Goal: Task Accomplishment & Management: Manage account settings

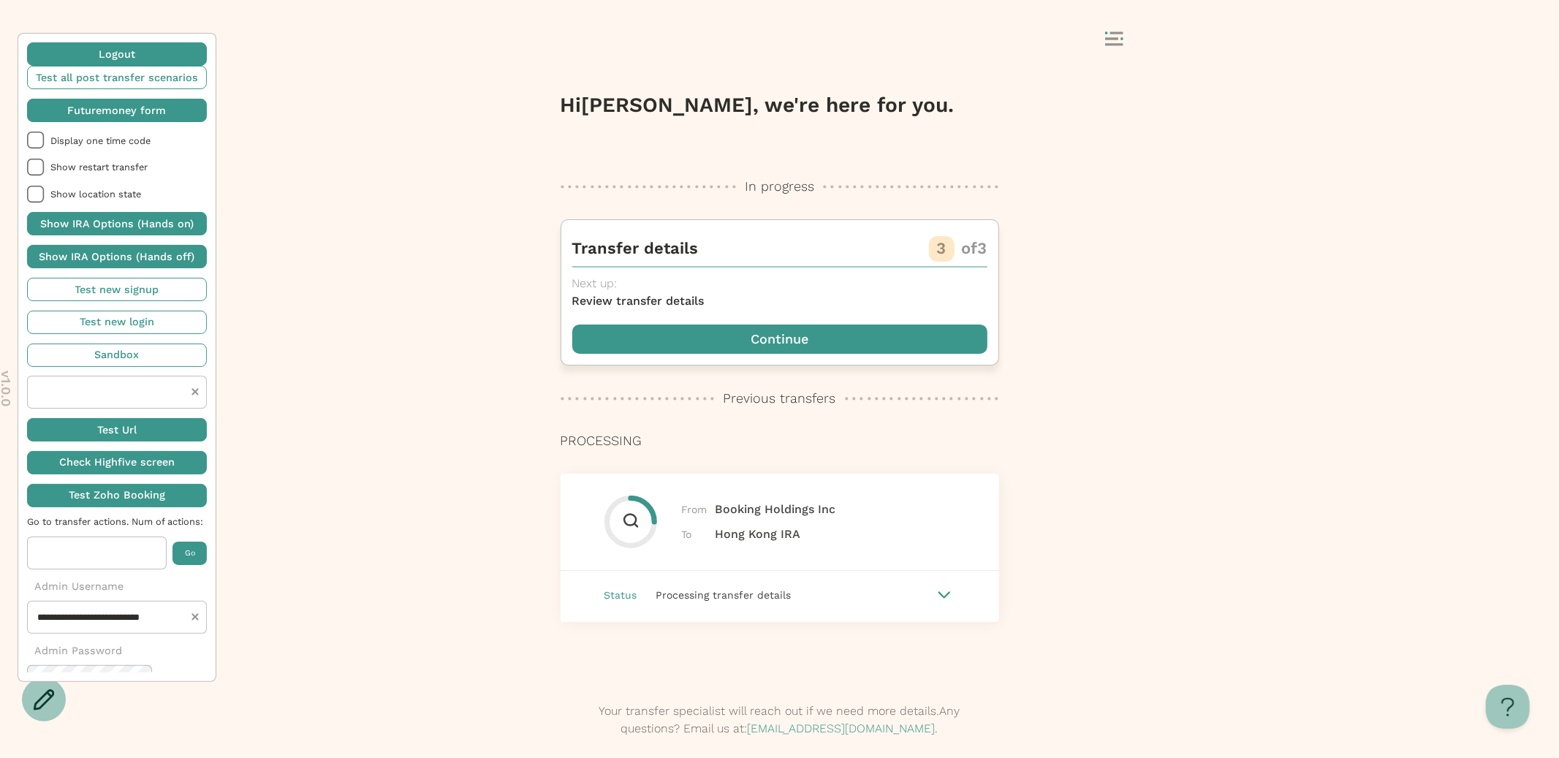
click at [714, 337] on span "button" at bounding box center [779, 338] width 415 height 29
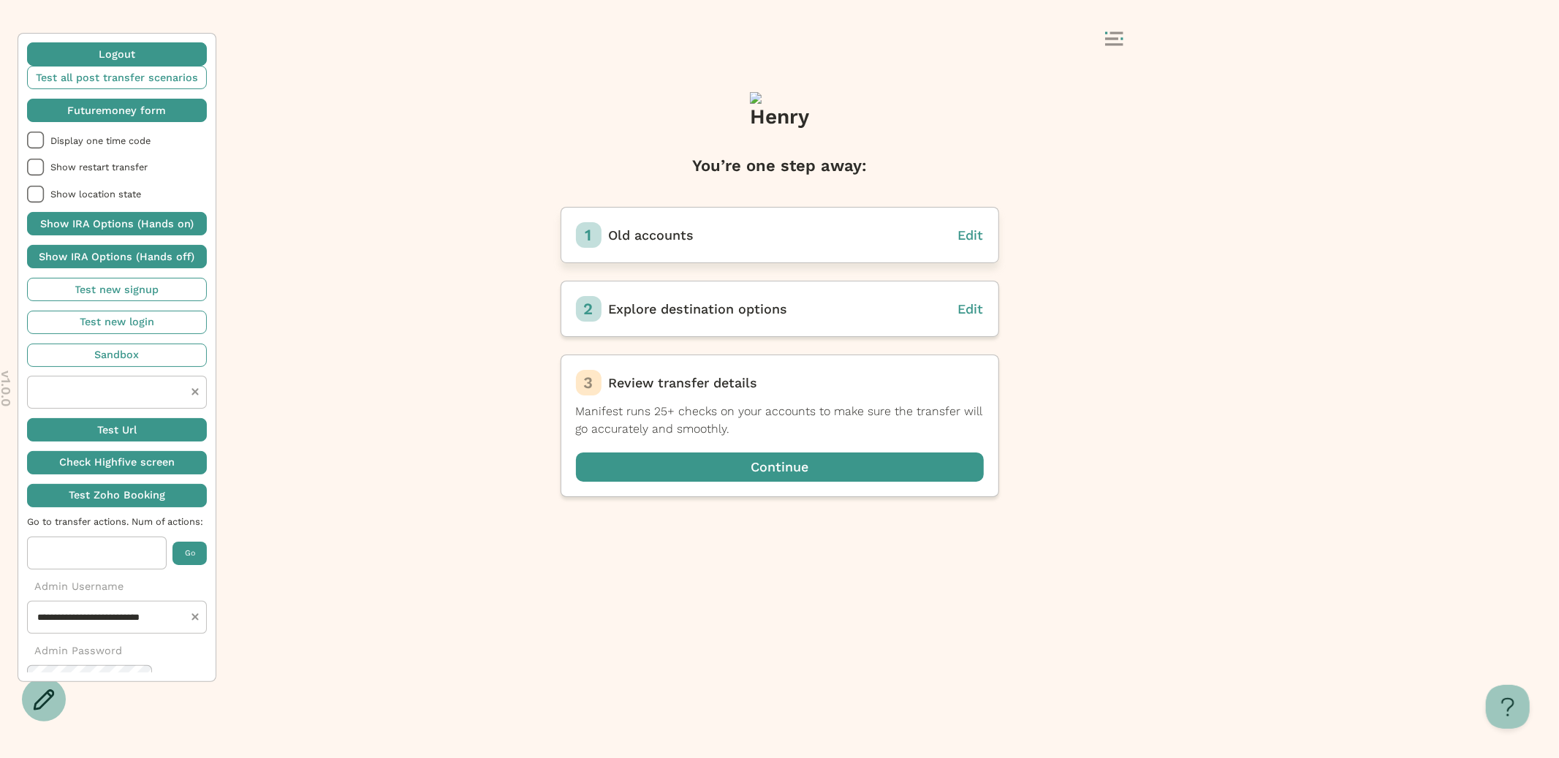
click at [975, 230] on span "Edit" at bounding box center [971, 234] width 26 height 15
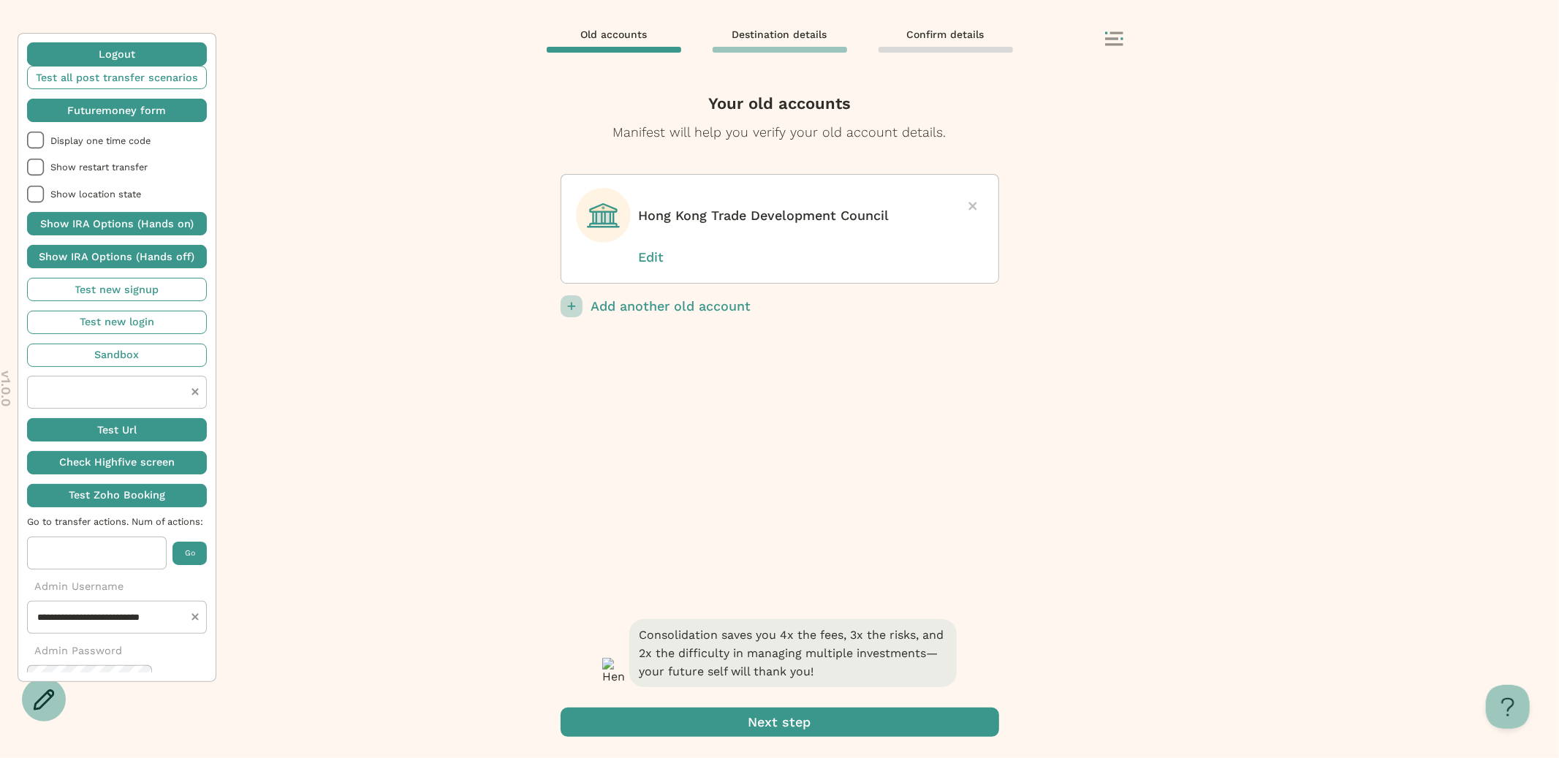
click at [652, 260] on p "Edit" at bounding box center [675, 257] width 73 height 19
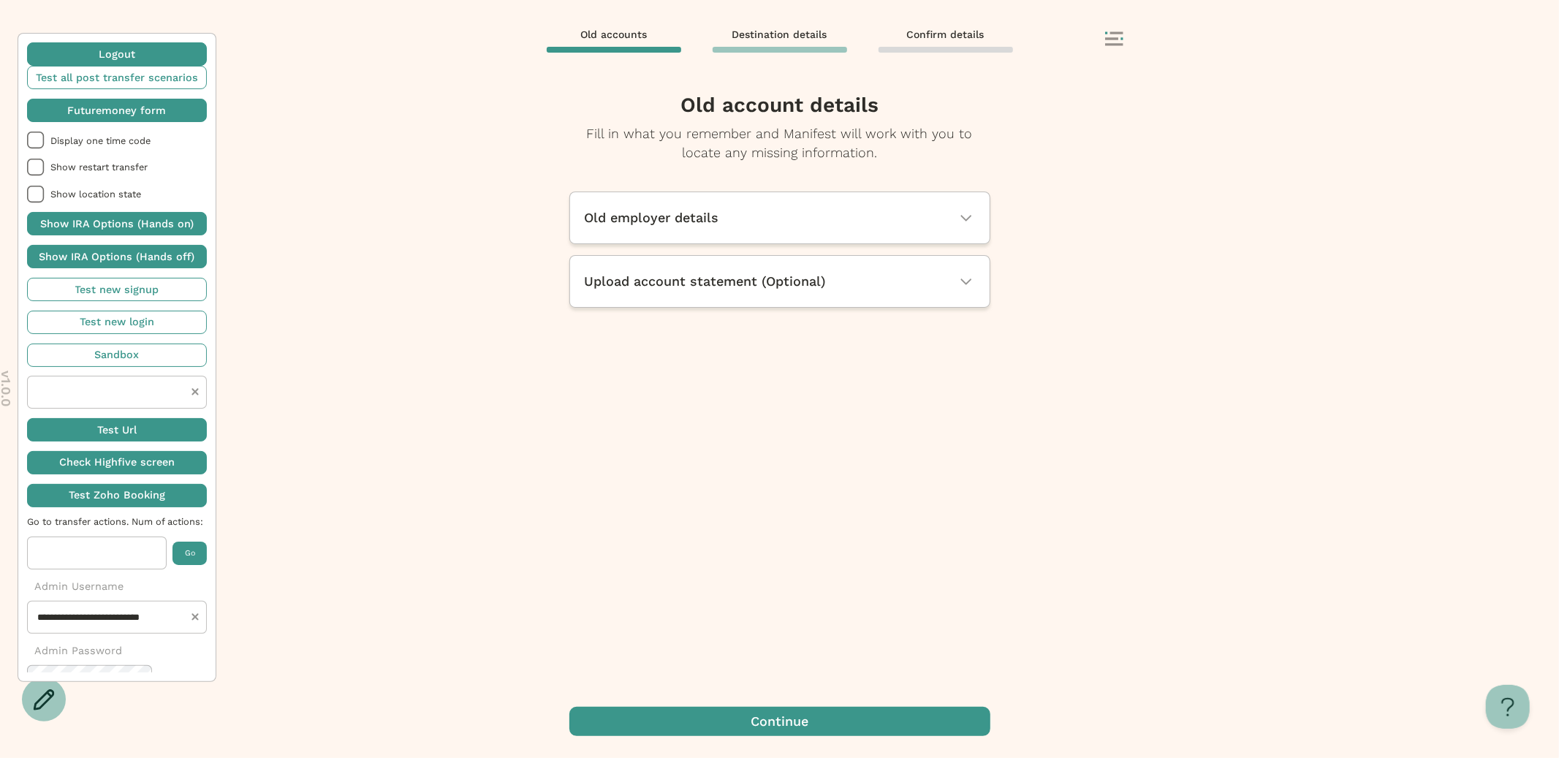
click at [751, 227] on div "Old employer details" at bounding box center [780, 217] width 390 height 19
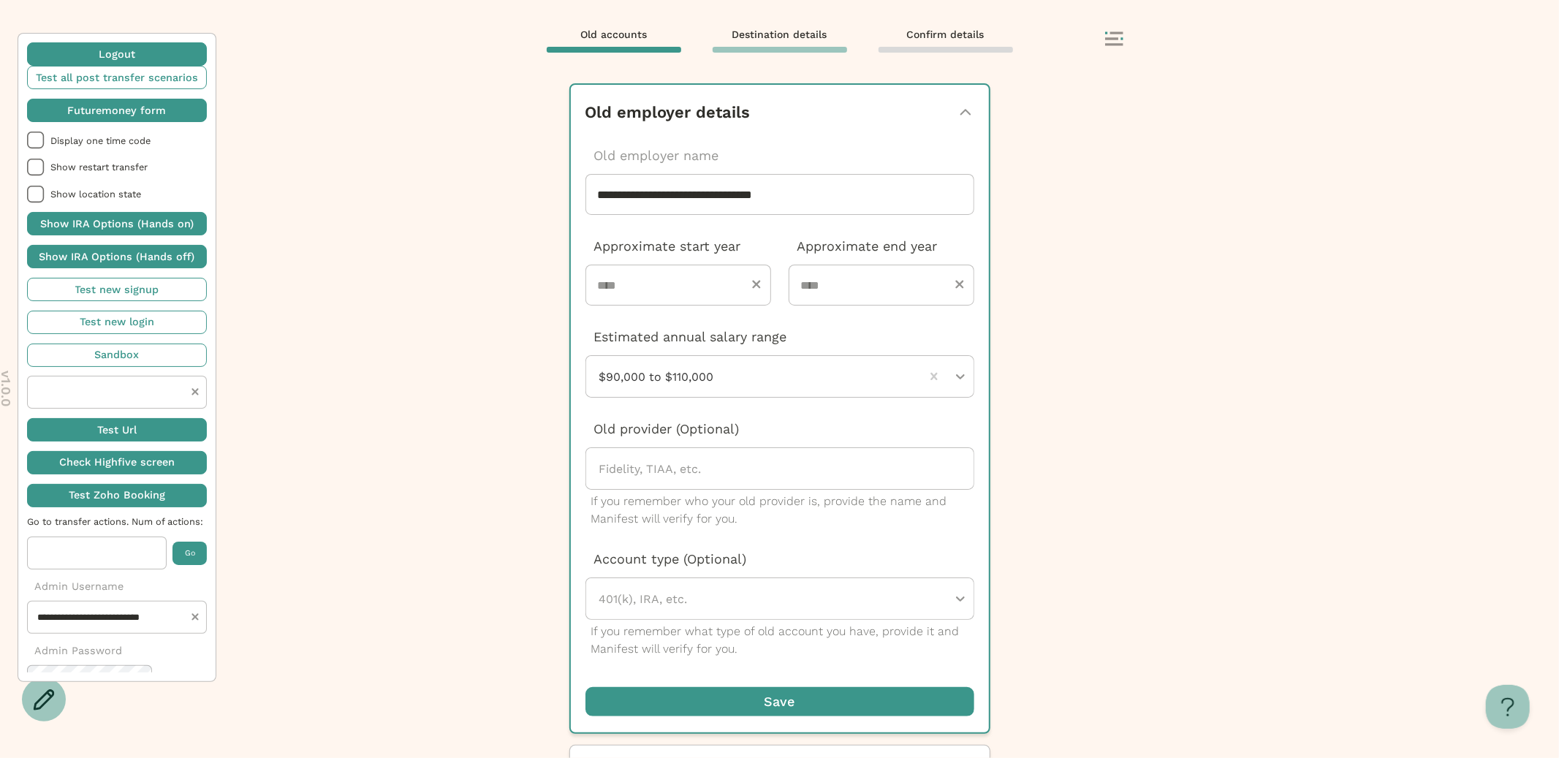
scroll to position [110, 0]
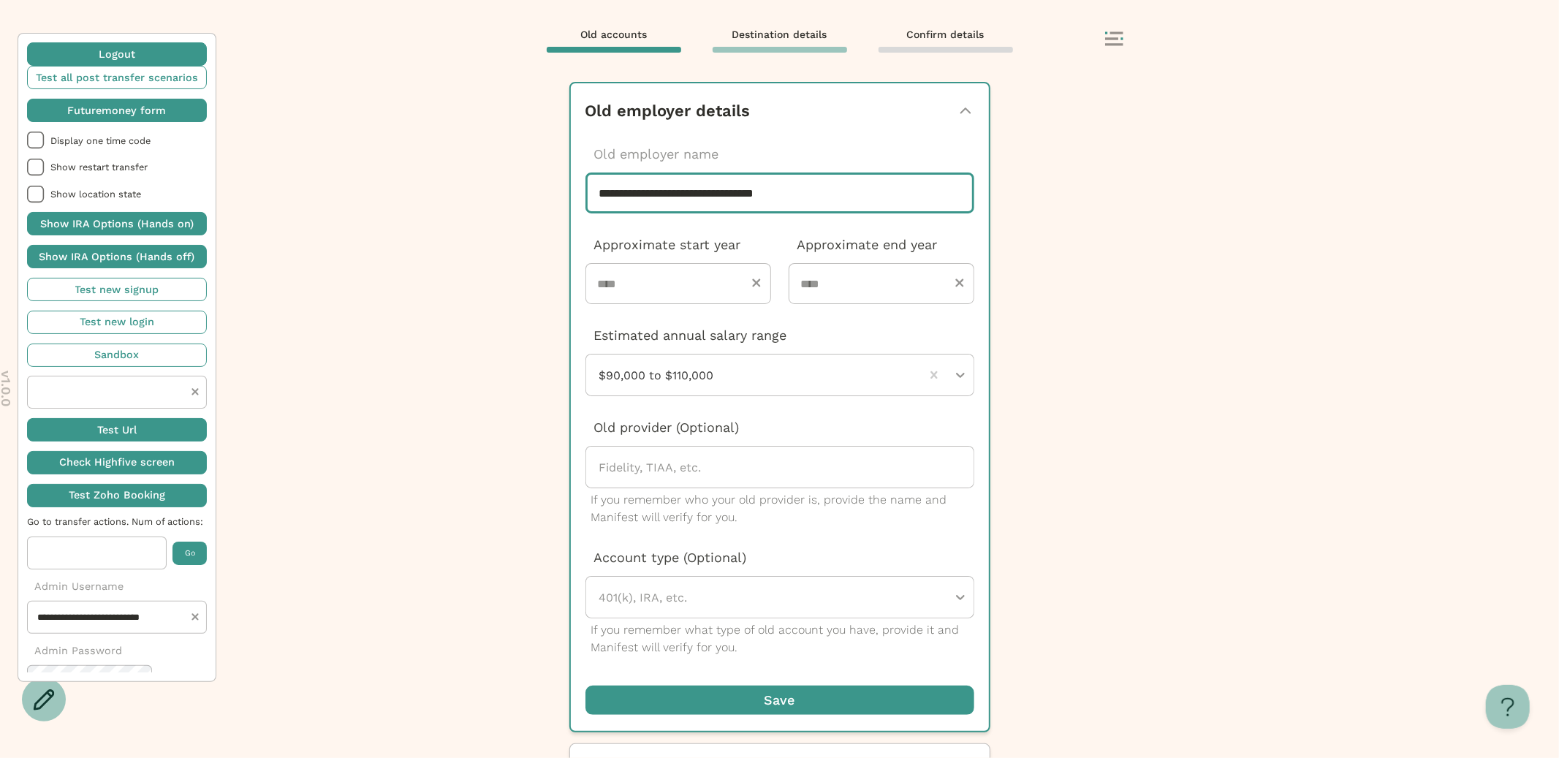
click at [794, 193] on div "**********" at bounding box center [779, 379] width 1559 height 758
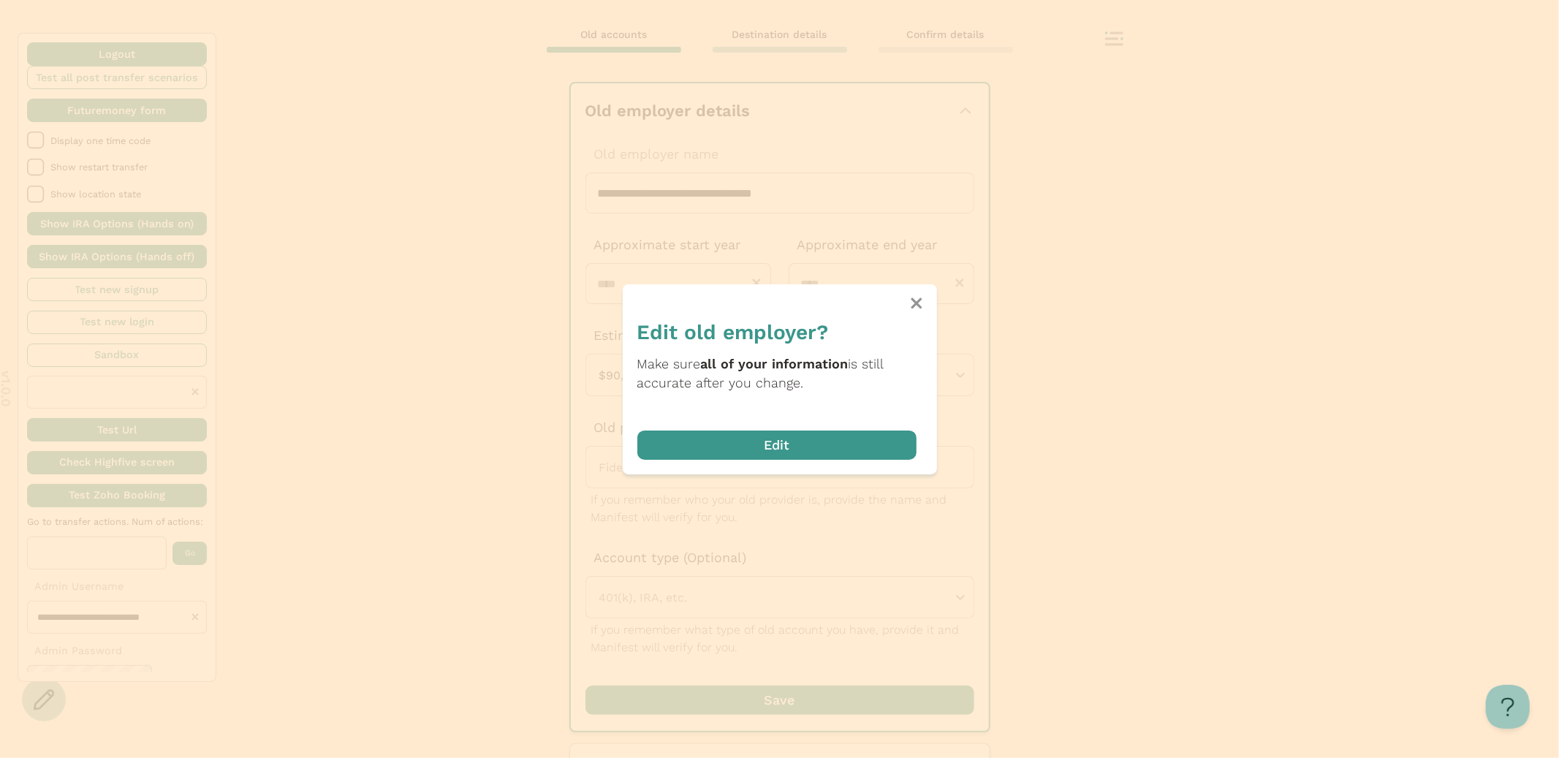
click at [766, 447] on span "button" at bounding box center [776, 444] width 279 height 29
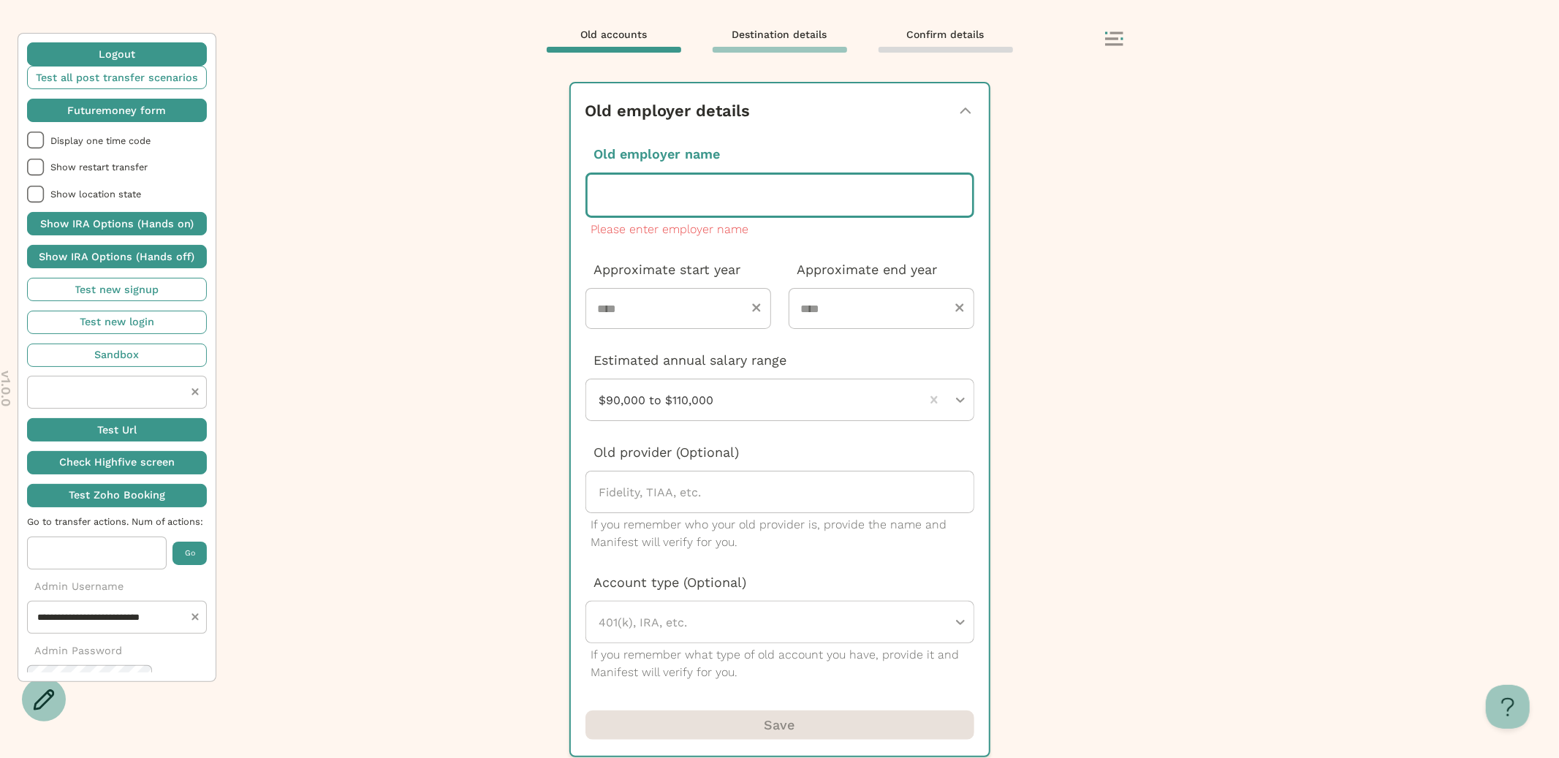
click at [854, 194] on div at bounding box center [779, 195] width 361 height 41
click at [1139, 232] on div "Remove account? Removing will delete the info you have entered for this account…" at bounding box center [779, 419] width 1559 height 678
click at [1117, 39] on icon at bounding box center [1114, 38] width 18 height 15
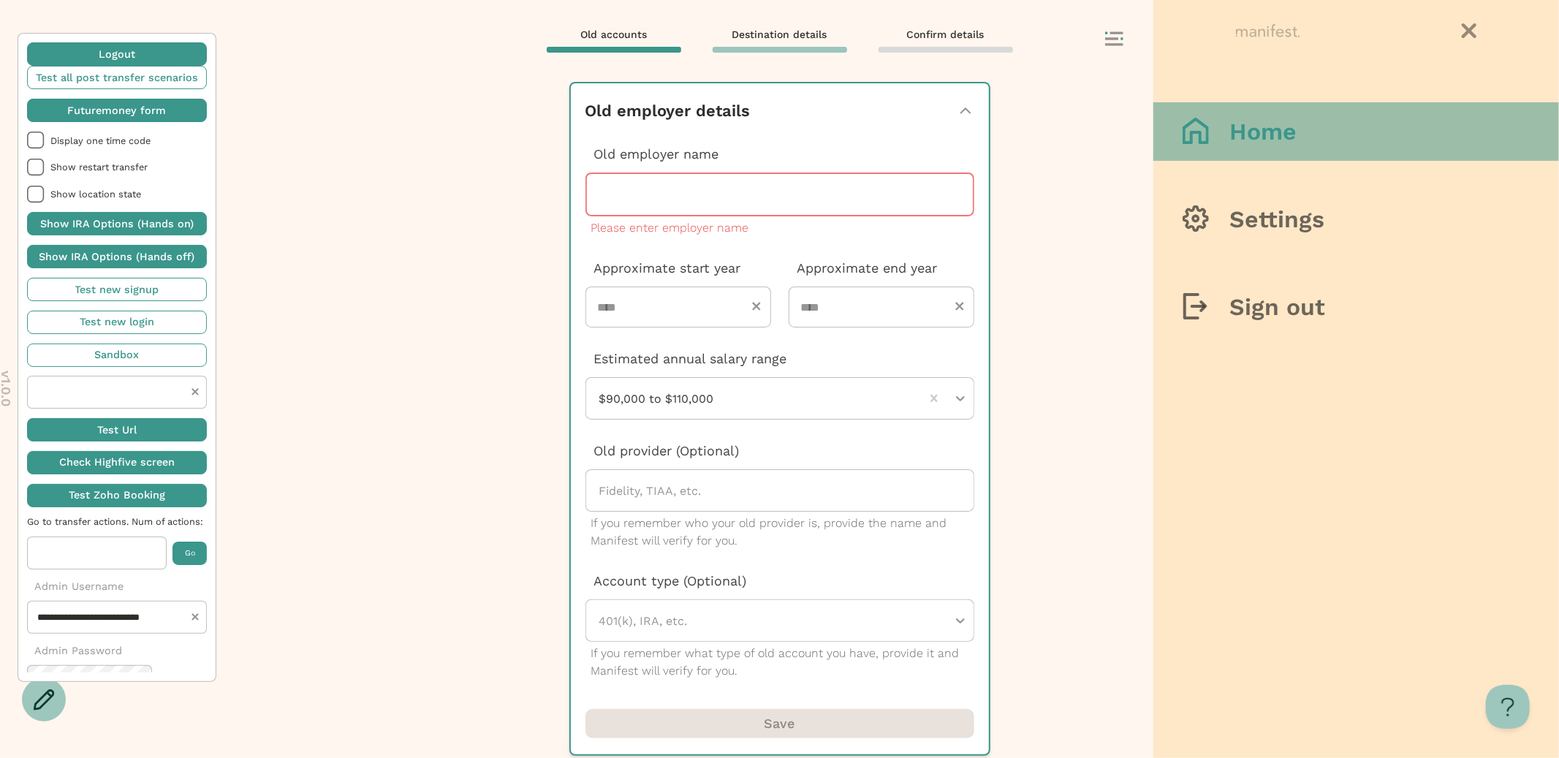
click at [1187, 139] on icon at bounding box center [1195, 131] width 26 height 26
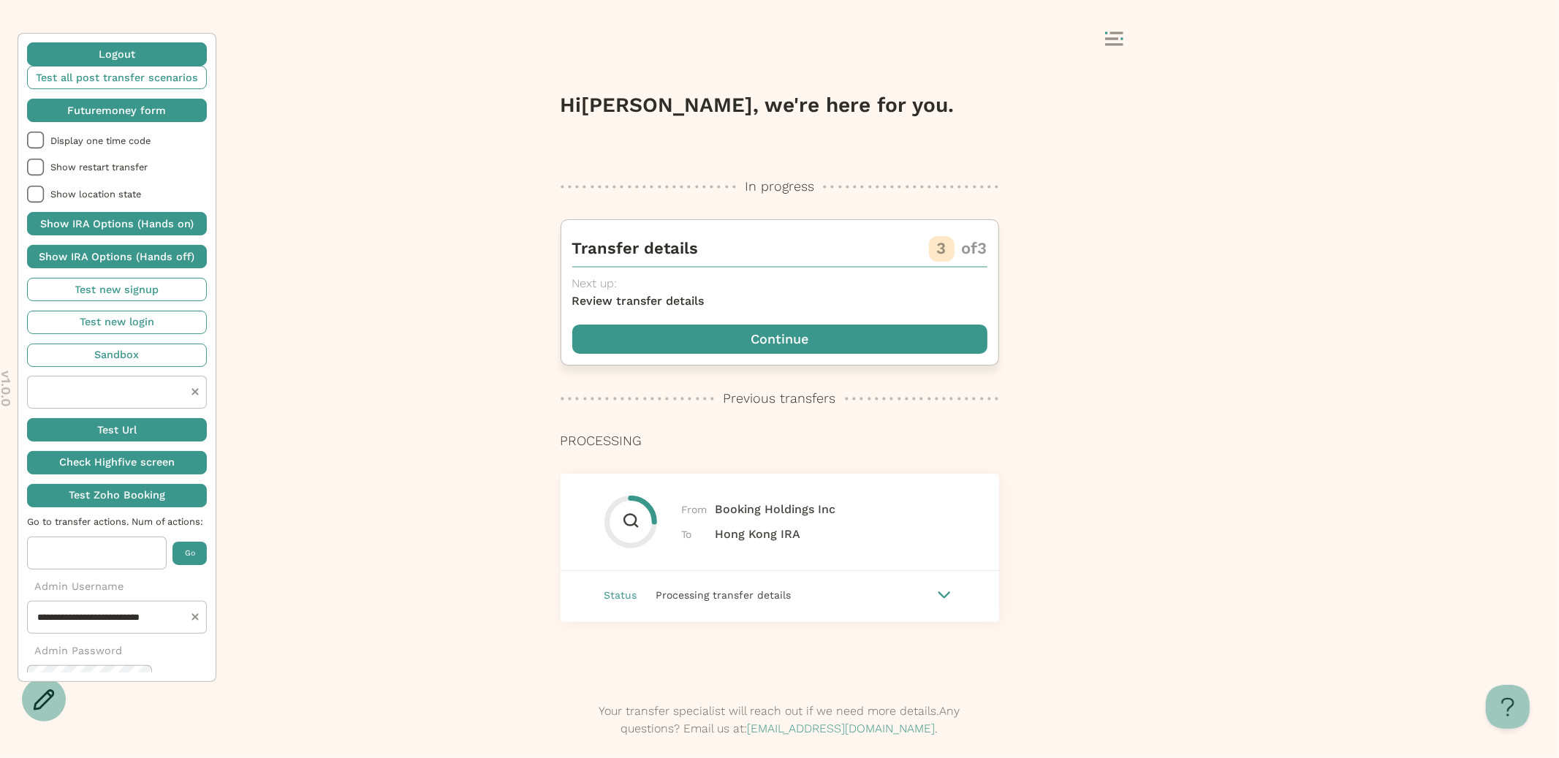
click at [760, 332] on span "button" at bounding box center [779, 338] width 415 height 29
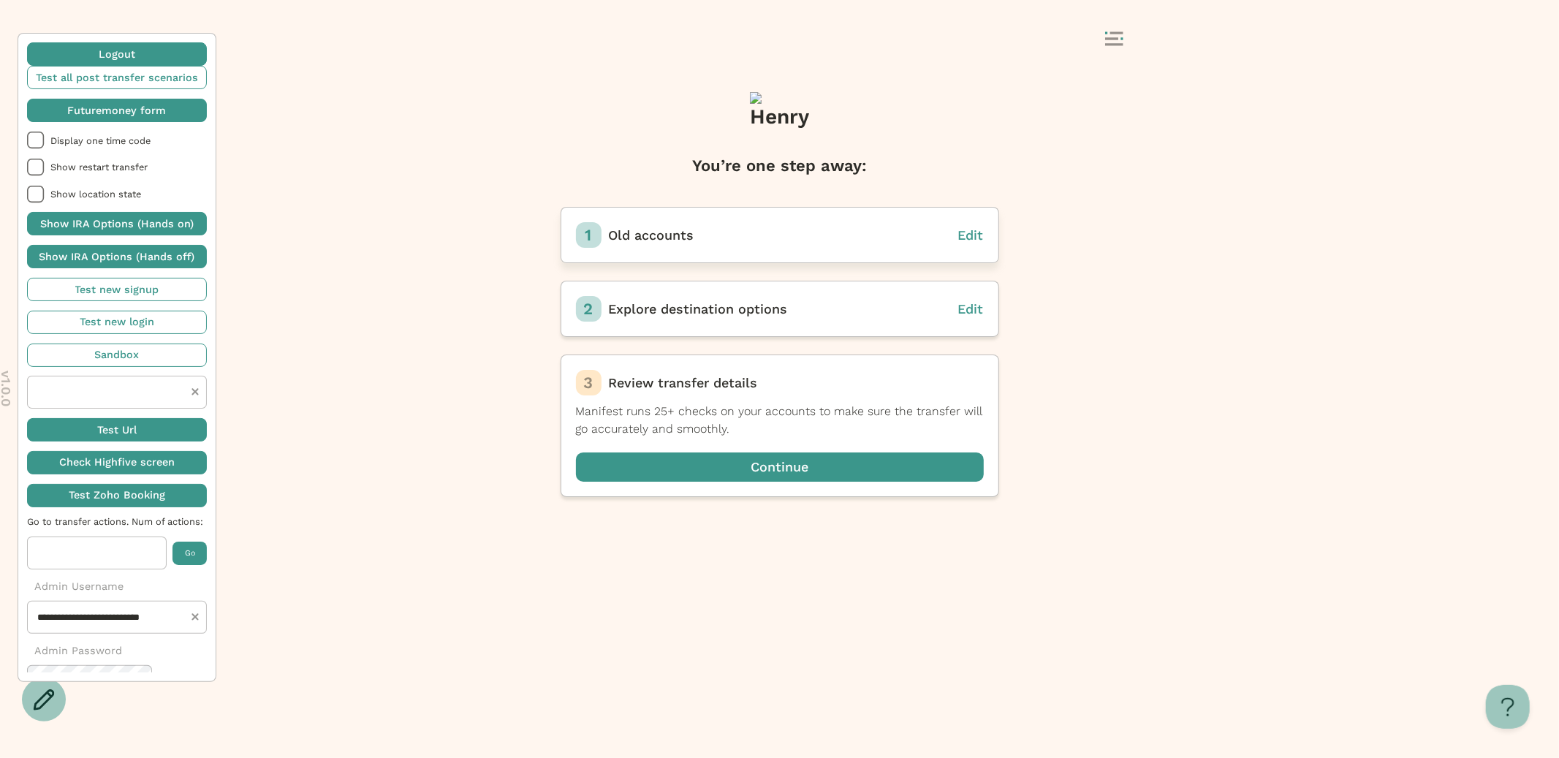
click at [969, 243] on span "Edit" at bounding box center [971, 234] width 26 height 15
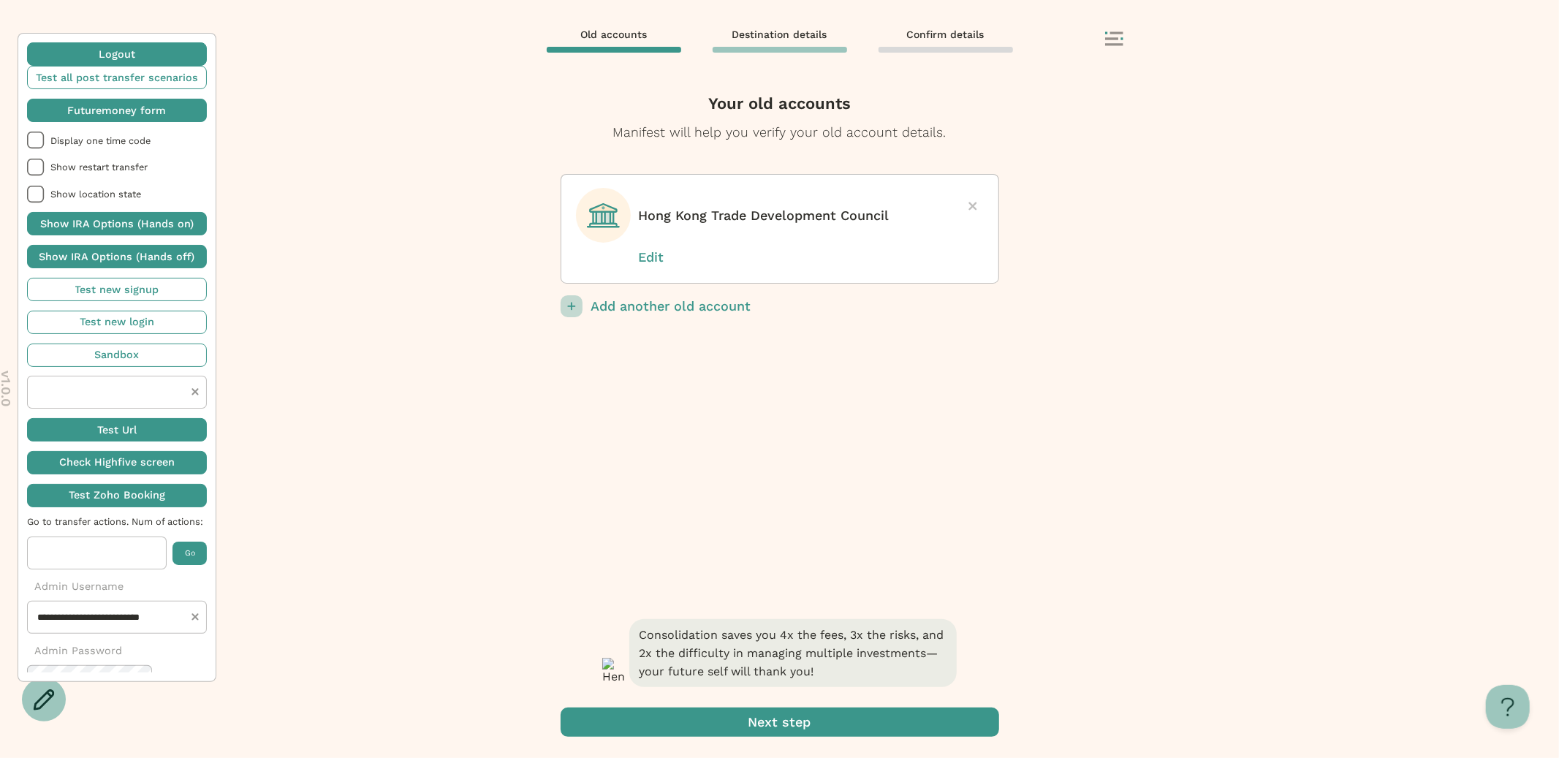
click at [708, 317] on div "Remove account? Removing will delete the info you have entered for this account…" at bounding box center [780, 228] width 438 height 273
click at [699, 304] on p "Add another old account" at bounding box center [795, 306] width 408 height 22
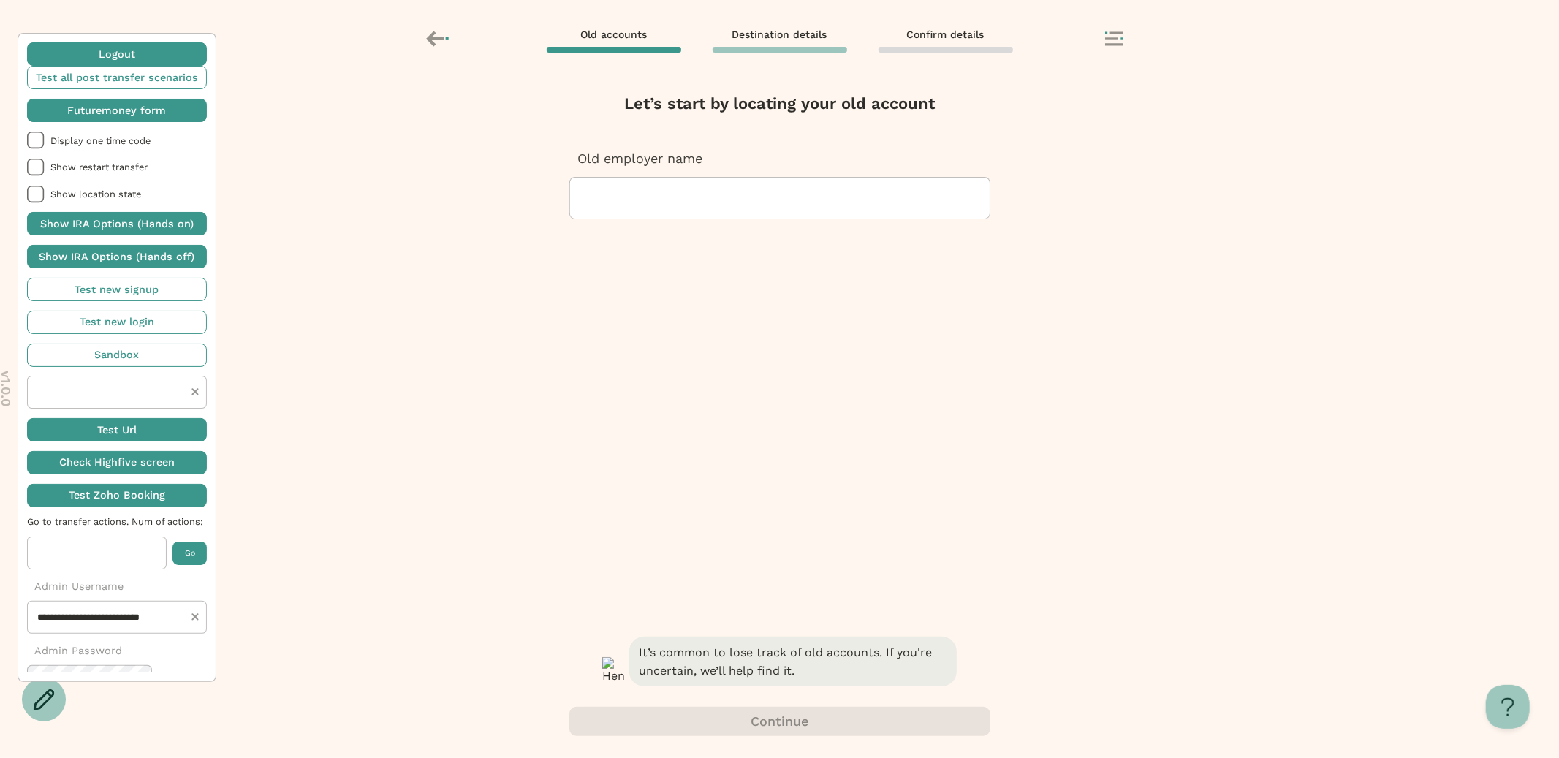
click at [653, 210] on div at bounding box center [780, 198] width 396 height 41
